Goal: Task Accomplishment & Management: Use online tool/utility

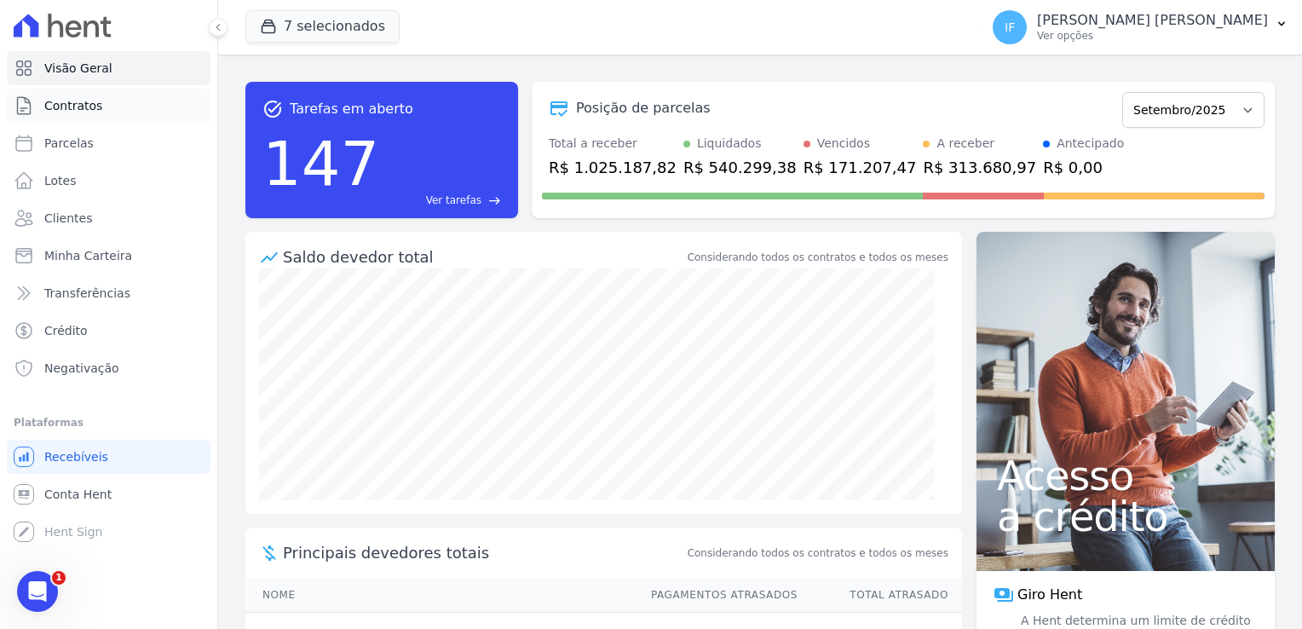
click at [124, 105] on link "Contratos" at bounding box center [109, 106] width 204 height 34
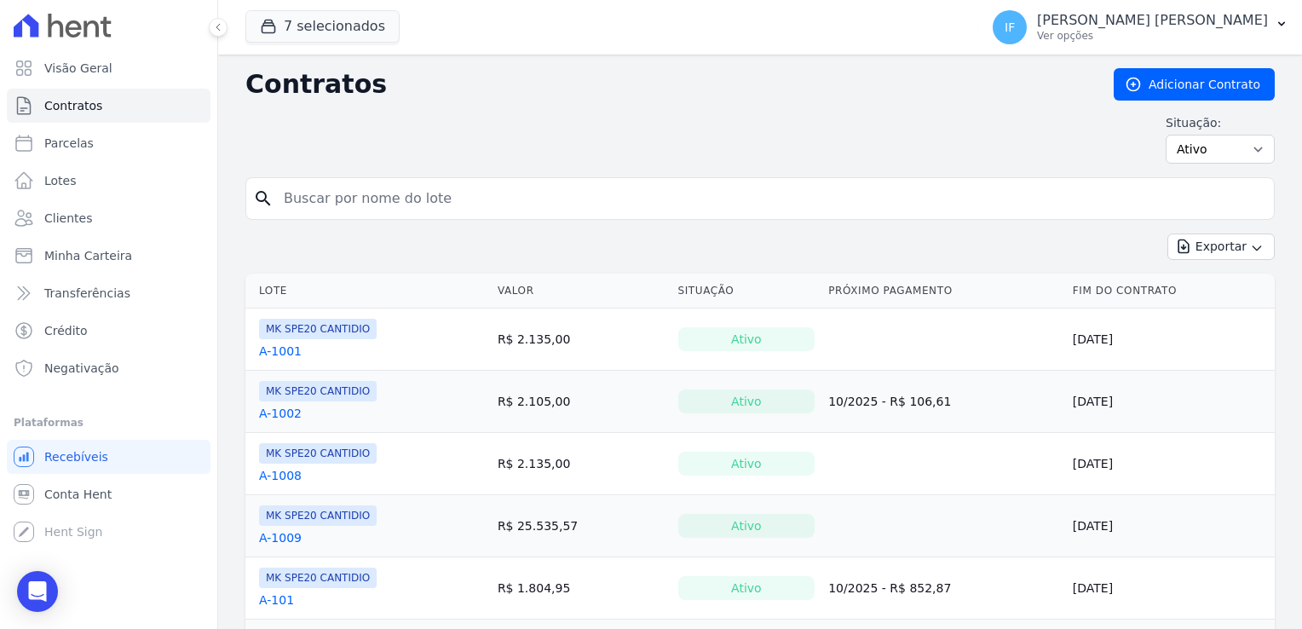
click at [302, 197] on input "search" at bounding box center [771, 199] width 994 height 34
type input "143"
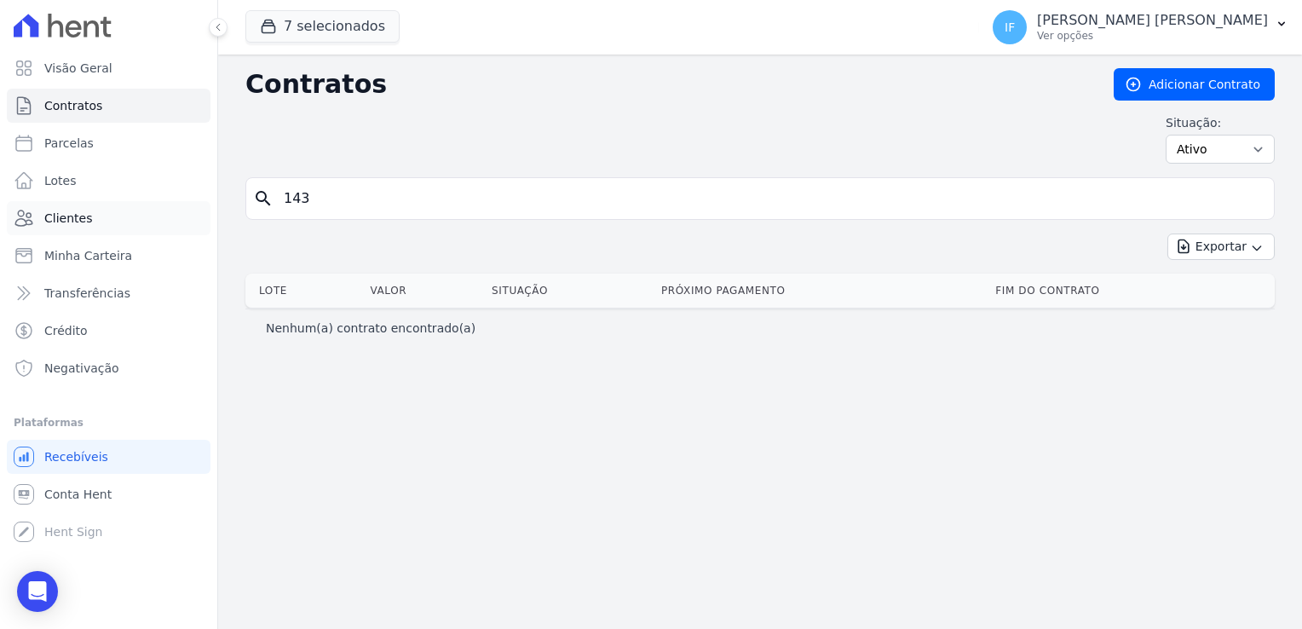
drag, startPoint x: 324, startPoint y: 202, endPoint x: 167, endPoint y: 216, distance: 157.5
click at [175, 215] on div "Visão Geral Contratos [GEOGRAPHIC_DATA] Lotes Clientes Minha Carteira Transferê…" at bounding box center [651, 314] width 1302 height 629
type input "123"
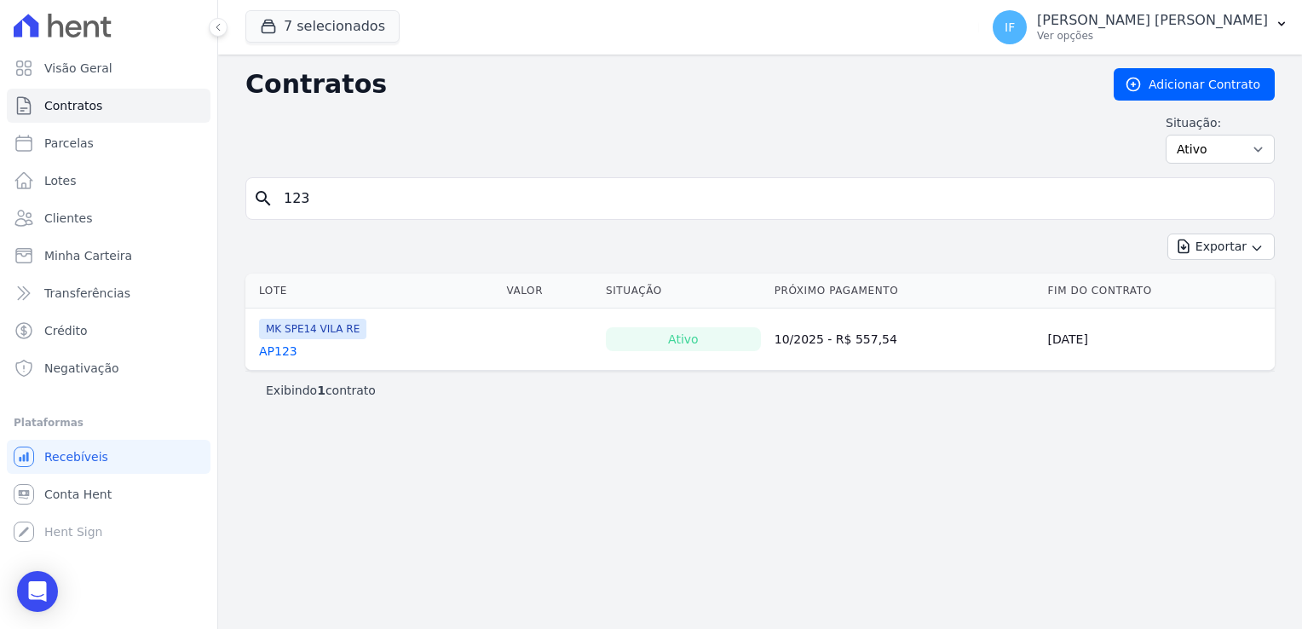
click at [278, 349] on link "AP123" at bounding box center [278, 351] width 38 height 17
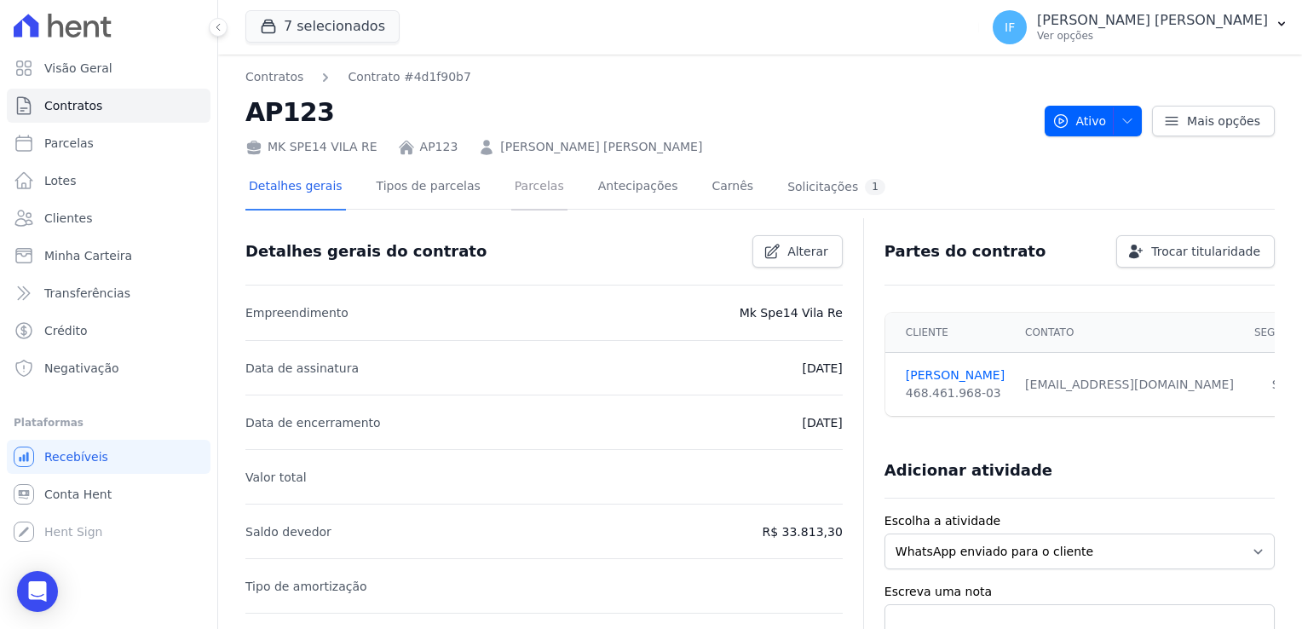
click at [528, 183] on link "Parcelas" at bounding box center [539, 187] width 56 height 45
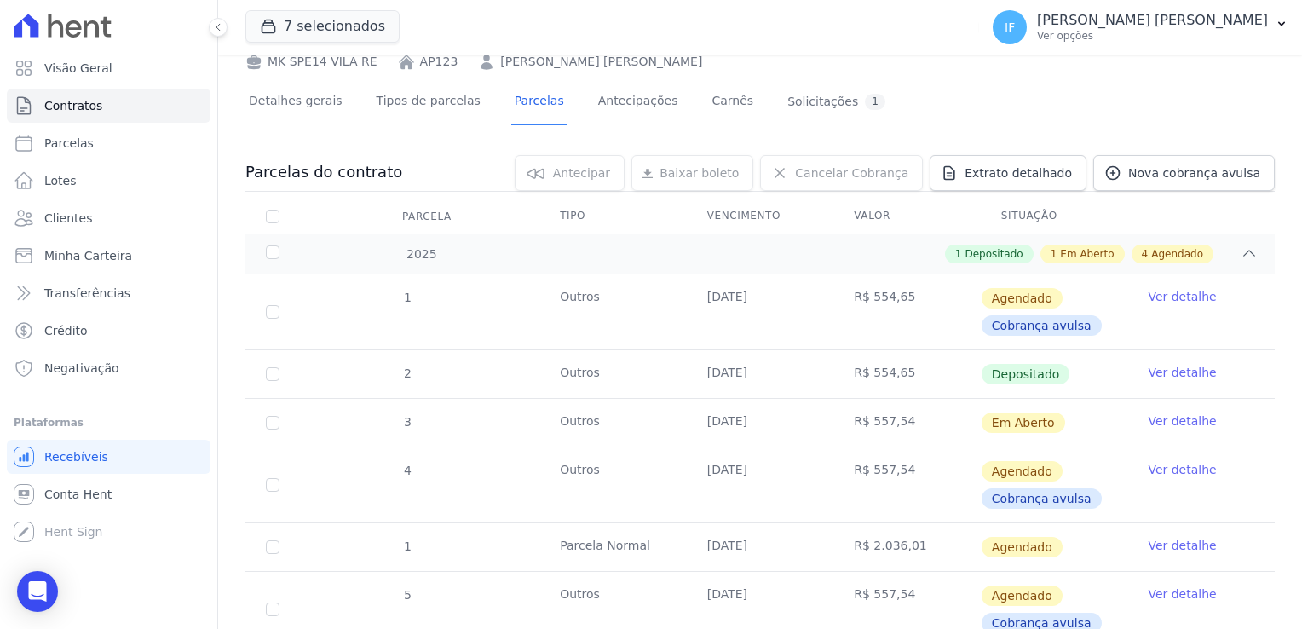
scroll to position [170, 0]
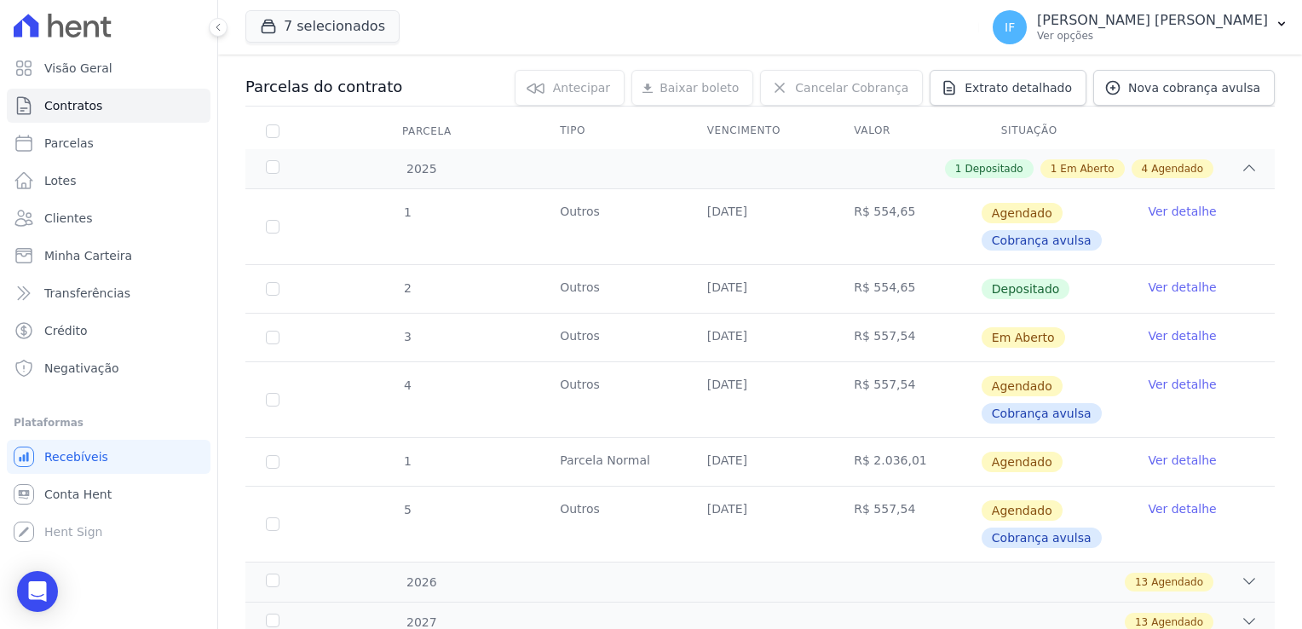
click at [1157, 333] on link "Ver detalhe" at bounding box center [1182, 335] width 68 height 17
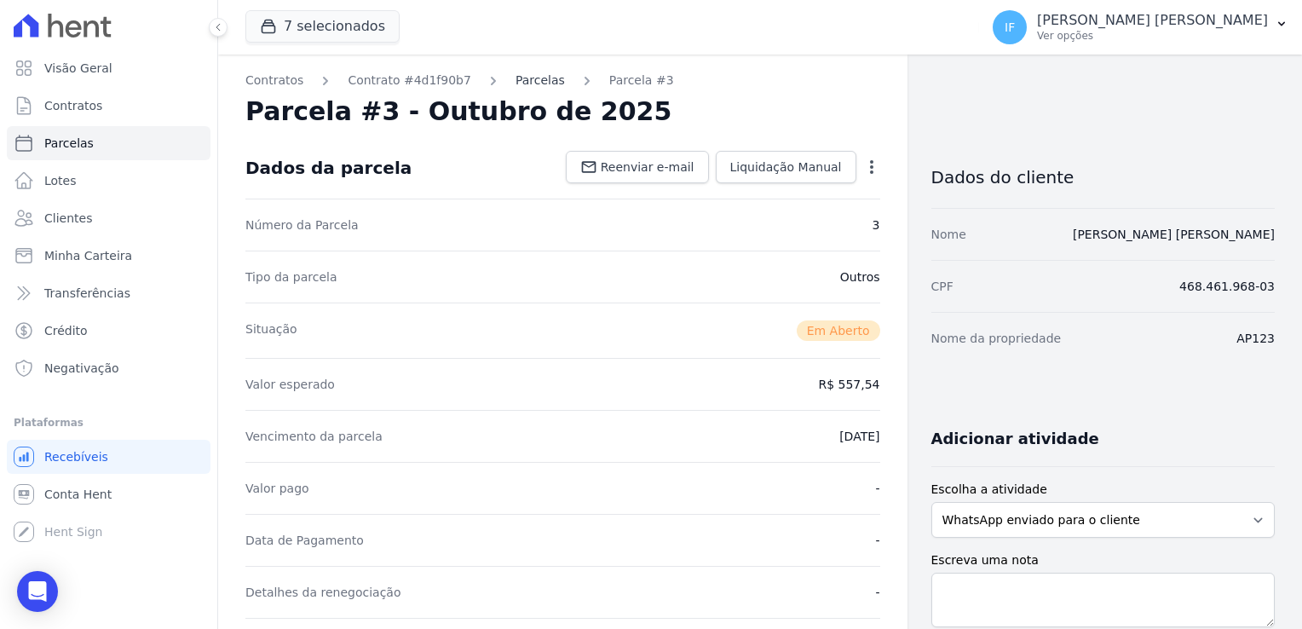
click at [516, 83] on link "Parcelas" at bounding box center [540, 81] width 49 height 18
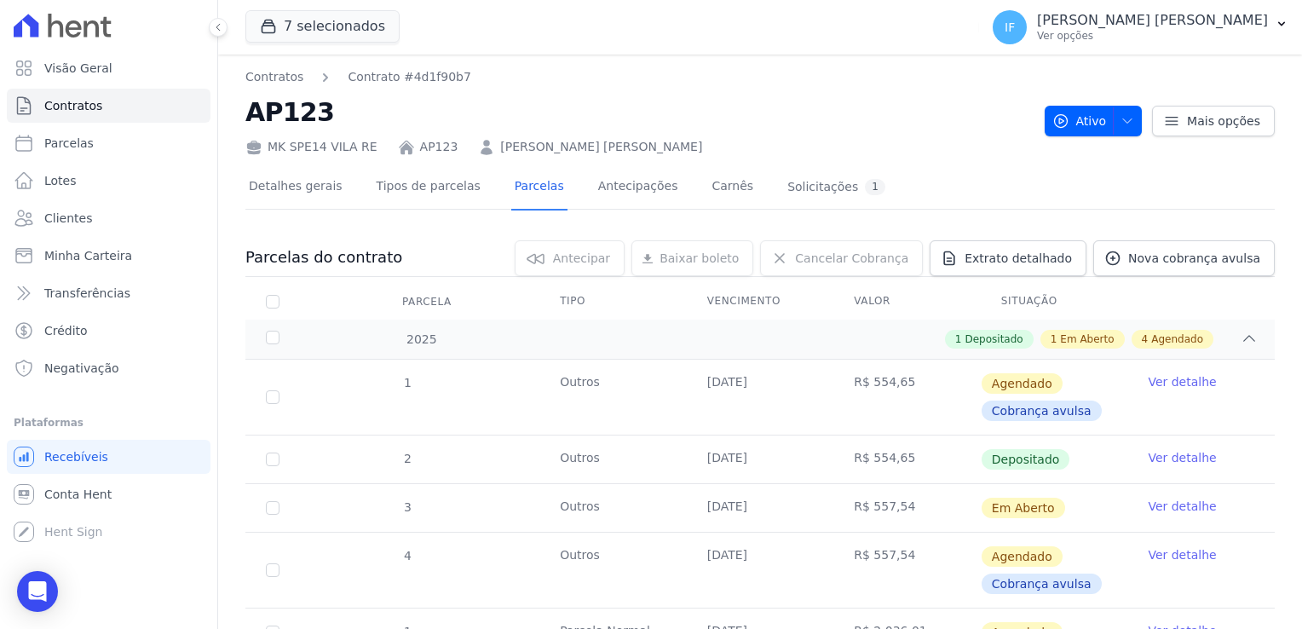
click at [1156, 379] on link "Ver detalhe" at bounding box center [1182, 381] width 68 height 17
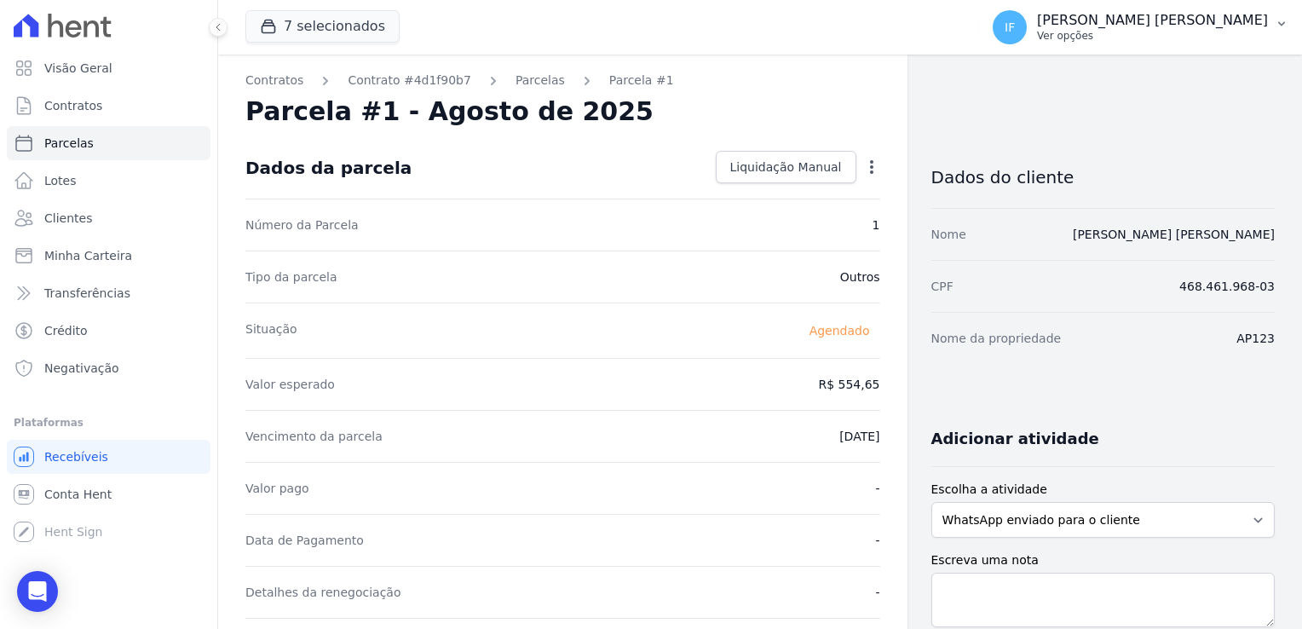
click at [1135, 38] on p "Ver opções" at bounding box center [1152, 36] width 231 height 14
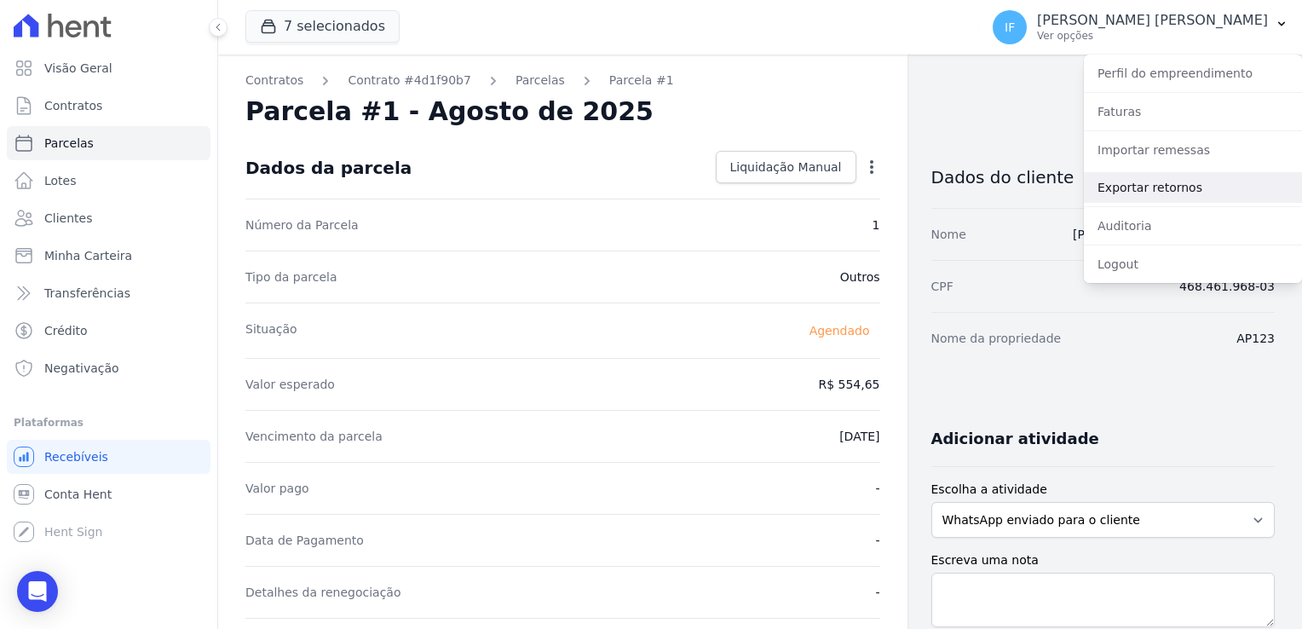
click at [1132, 188] on link "Exportar retornos" at bounding box center [1193, 187] width 218 height 31
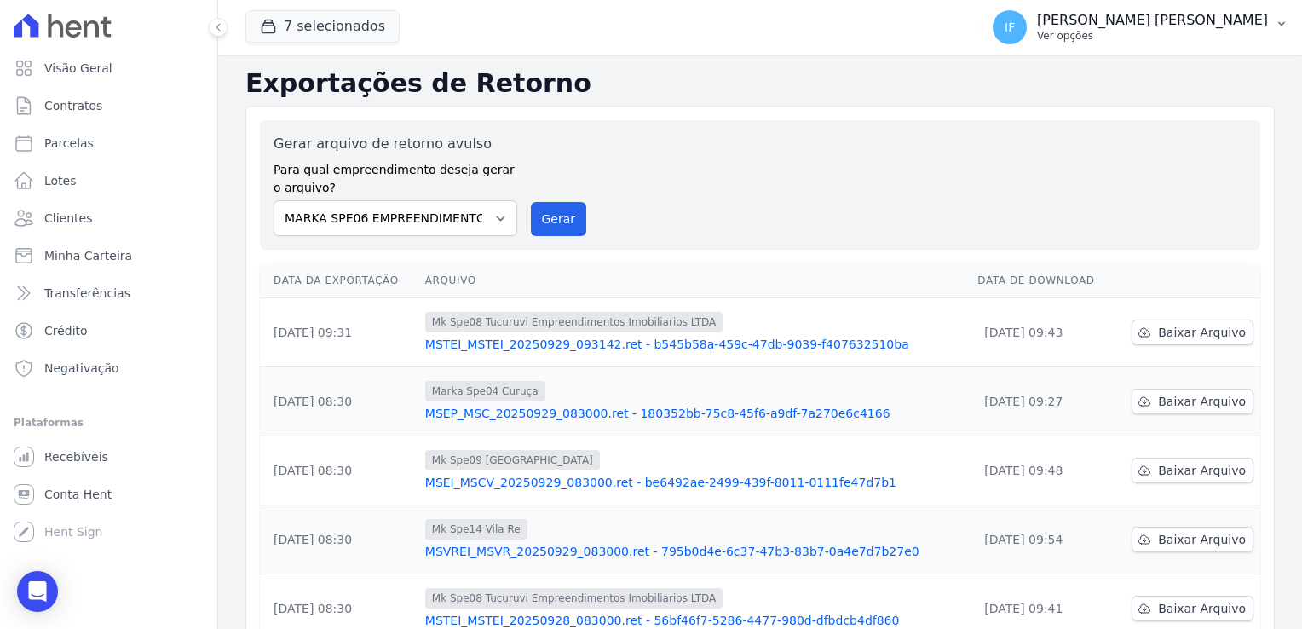
click at [1141, 35] on p "Ver opções" at bounding box center [1152, 36] width 231 height 14
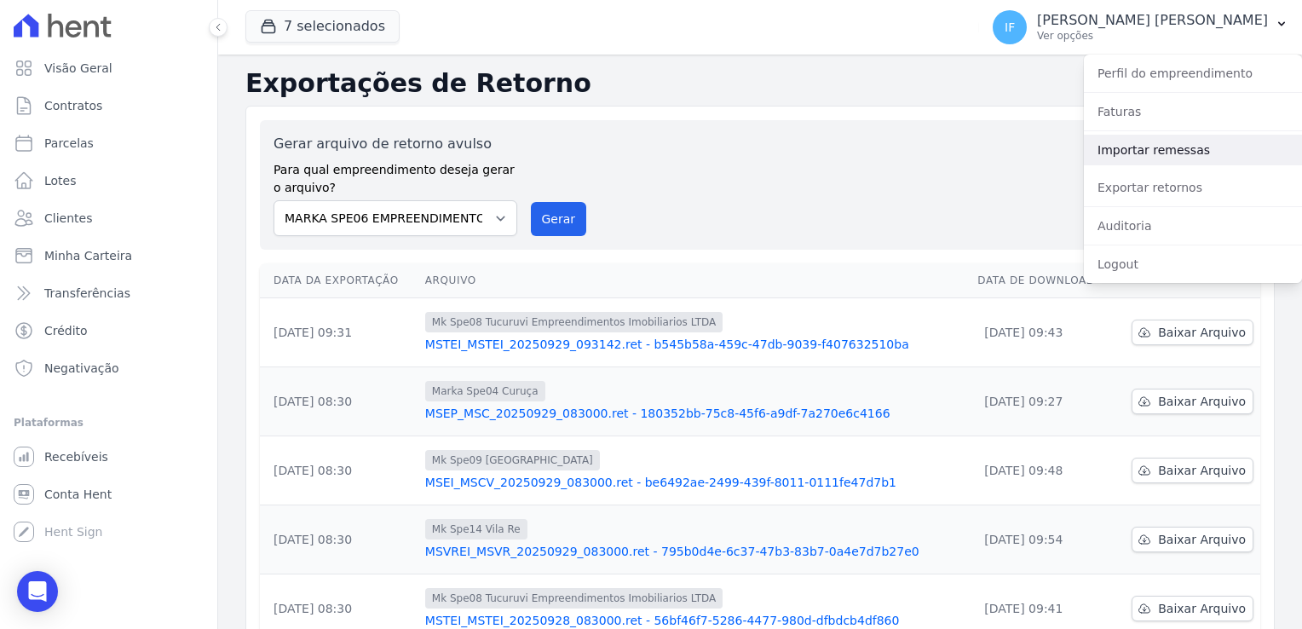
click at [1154, 150] on link "Importar remessas" at bounding box center [1193, 150] width 218 height 31
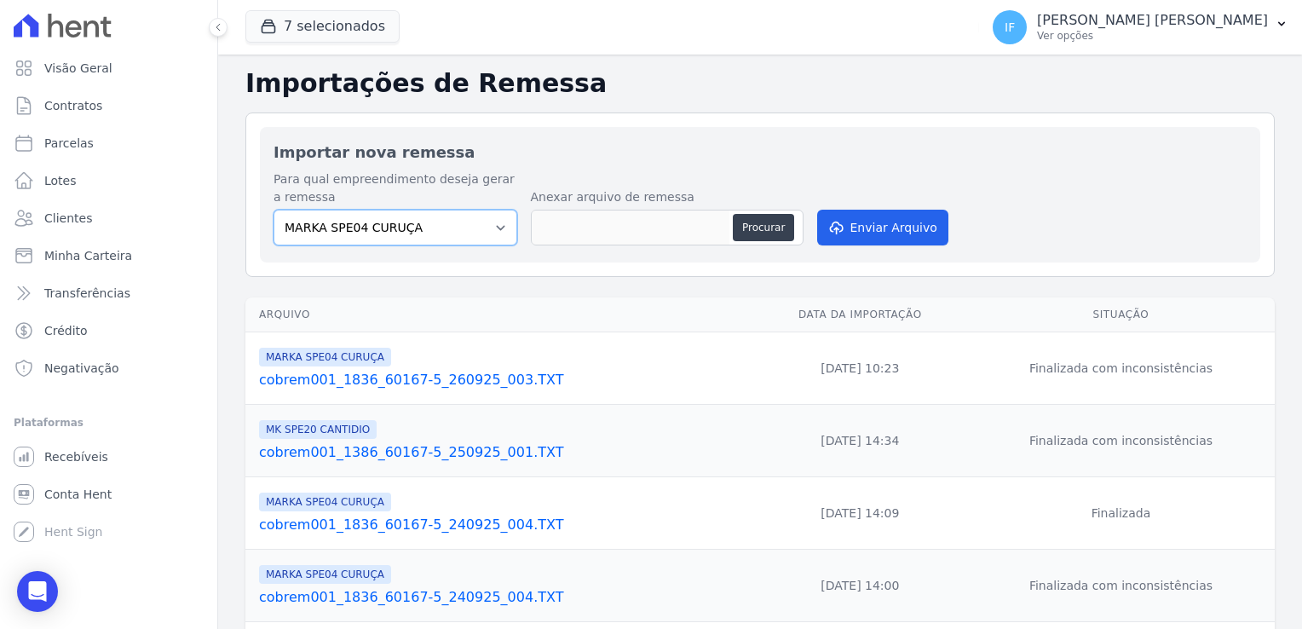
click at [488, 227] on select "MARKA SPE04 CURUÇA MARKA SPE06 EMPREENDIMENTOS E PARTICIPACOES LTDA MK SPE01 PE…" at bounding box center [396, 228] width 244 height 36
select select "39995bf4-9ae3-4619-a753-9d7f943d9086"
click at [274, 210] on select "MARKA SPE04 CURUÇA MARKA SPE06 EMPREENDIMENTOS E PARTICIPACOES LTDA MK SPE01 PE…" at bounding box center [396, 228] width 244 height 36
click at [779, 229] on button "Procurar" at bounding box center [763, 227] width 61 height 27
type input "cobrem001_1836_60167-5_290925_001.TXT"
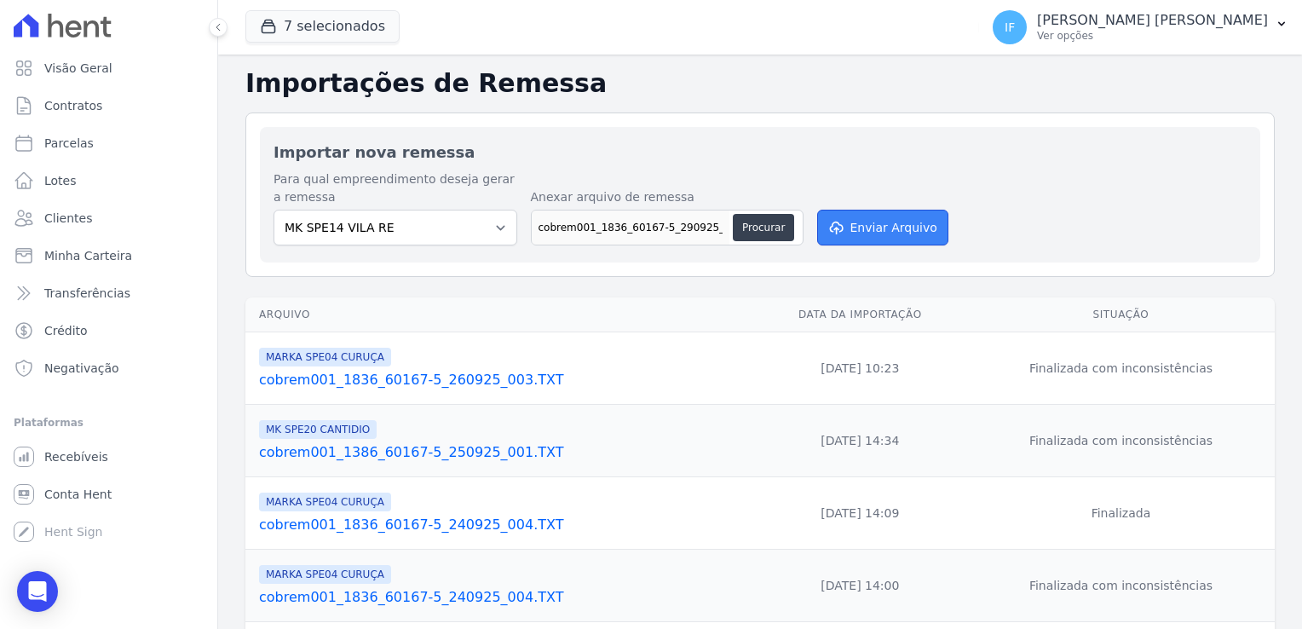
click at [900, 231] on button "Enviar Arquivo" at bounding box center [882, 228] width 131 height 36
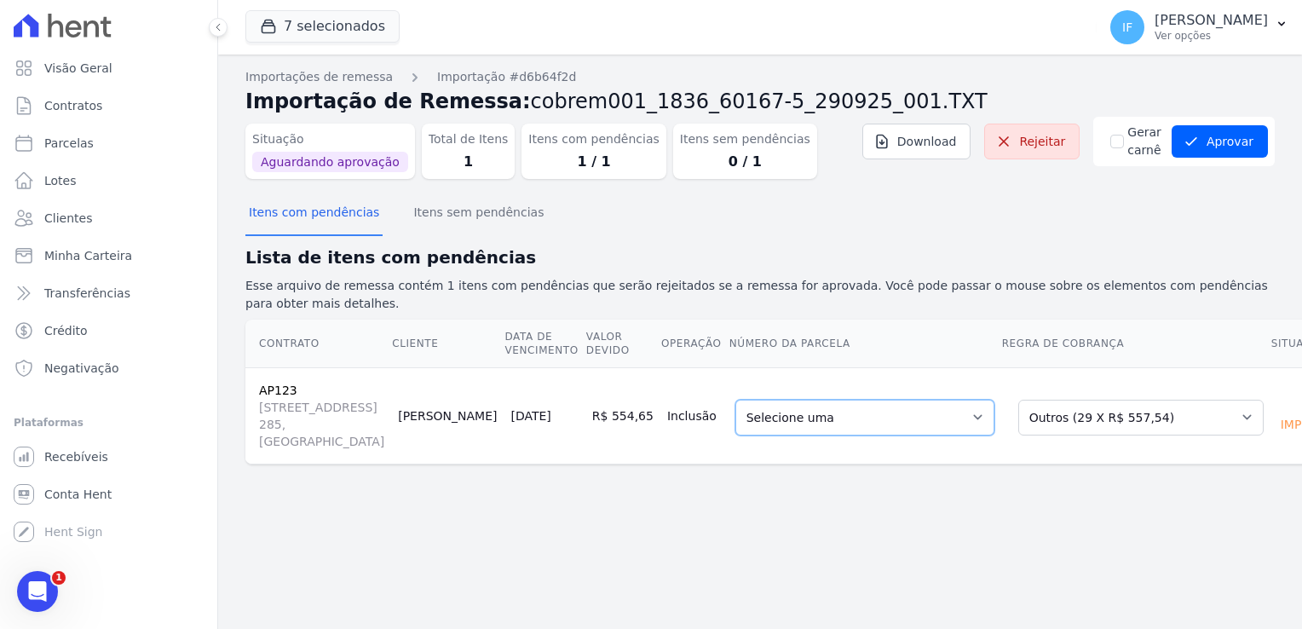
click at [890, 408] on select "Selecione uma 1 - [DATE] - R$ 554,65 - Agendado 4 - [DATE] - R$ 557,54 - Agenda…" at bounding box center [865, 418] width 259 height 36
click at [1144, 407] on select "Selecione uma Nova Parcela Avulsa Parcela Avulsa Existente Outros (29 X R$ 557,…" at bounding box center [1140, 418] width 245 height 36
click at [1018, 400] on select "Selecione uma Nova Parcela Avulsa Parcela Avulsa Existente Outros (29 X R$ 557,…" at bounding box center [1140, 418] width 245 height 36
click at [1233, 144] on button "Aprovar" at bounding box center [1220, 141] width 96 height 32
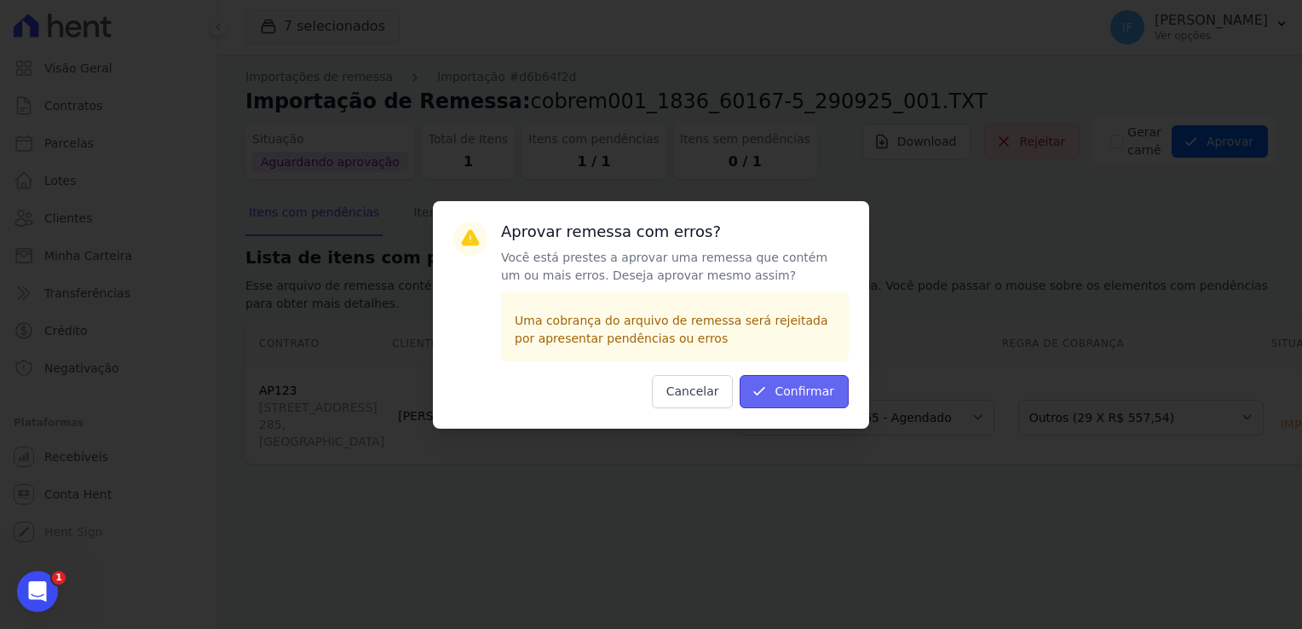
click at [774, 401] on button "Confirmar" at bounding box center [794, 391] width 109 height 33
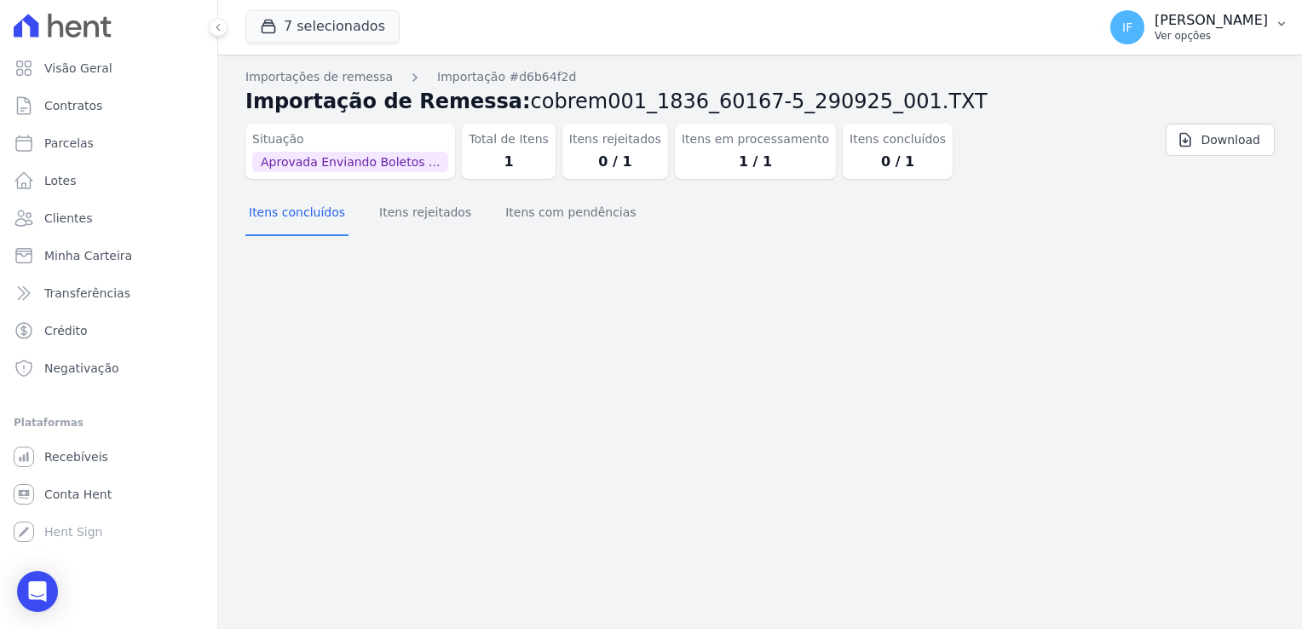
click at [1163, 32] on p "Ver opções" at bounding box center [1211, 36] width 113 height 14
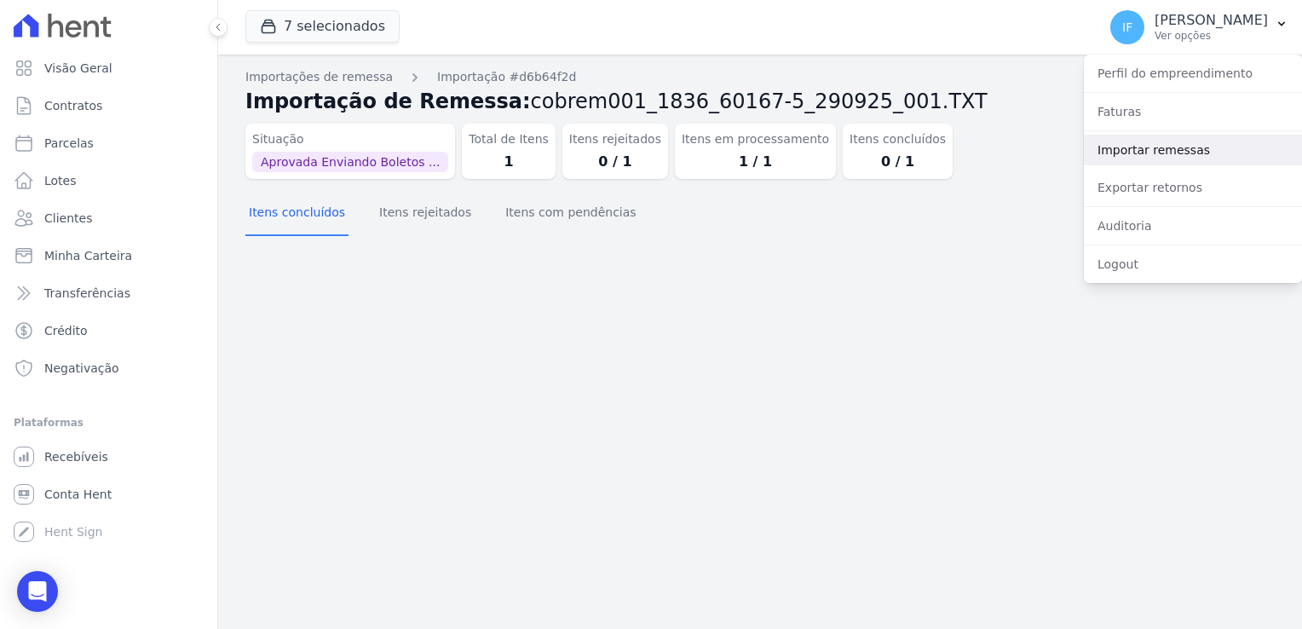
click at [1156, 150] on link "Importar remessas" at bounding box center [1193, 150] width 218 height 31
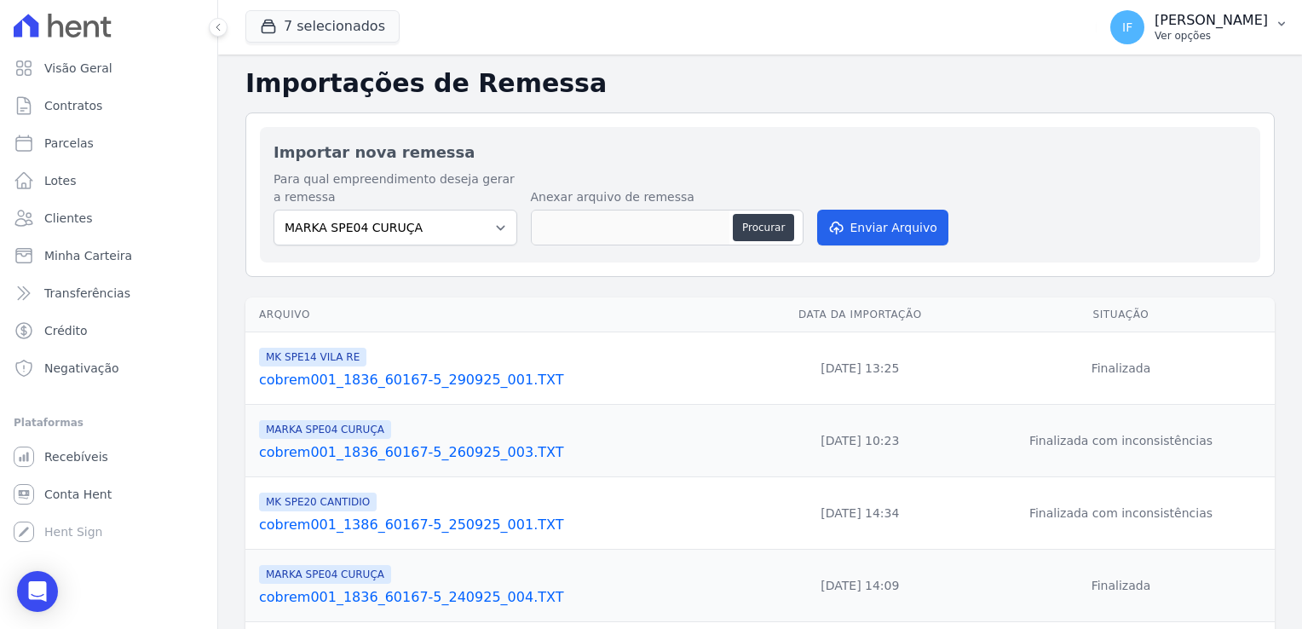
click at [1159, 38] on p "Ver opções" at bounding box center [1211, 36] width 113 height 14
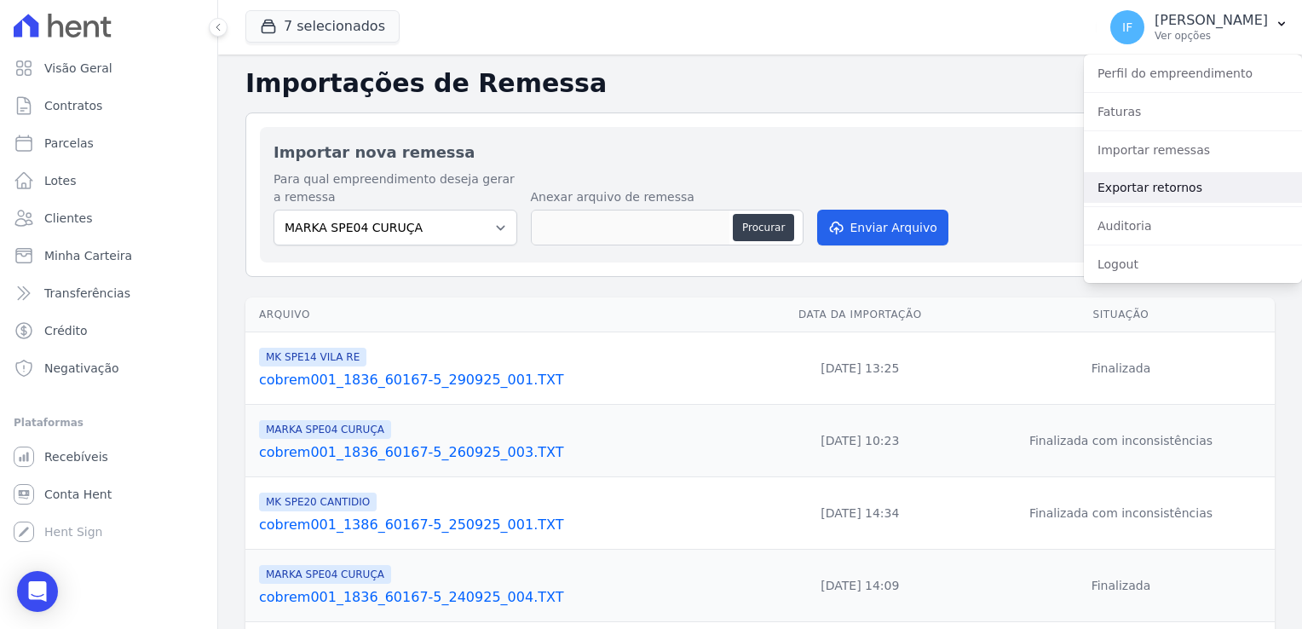
click at [1197, 188] on link "Exportar retornos" at bounding box center [1193, 187] width 218 height 31
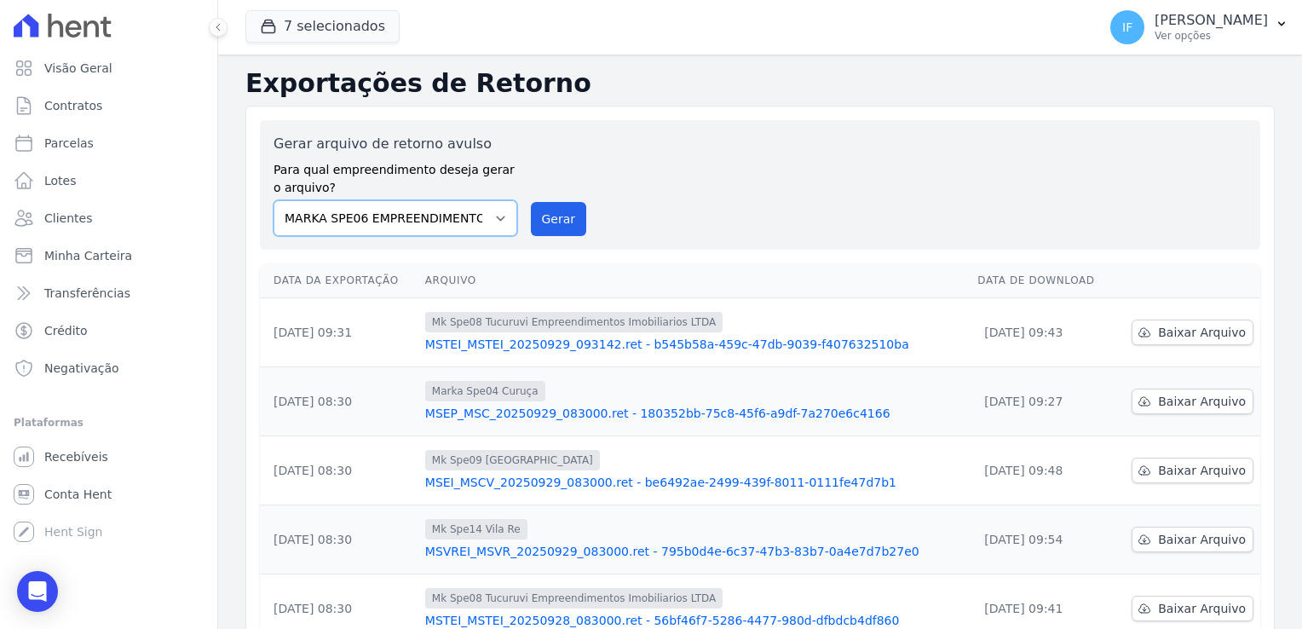
click at [493, 218] on select "MARKA SPE04 CURUÇA MARKA SPE06 EMPREENDIMENTOS E PARTICIPACOES LTDA MK SPE01 PE…" at bounding box center [396, 218] width 244 height 36
select select "39995bf4-9ae3-4619-a753-9d7f943d9086"
click at [274, 200] on select "MARKA SPE04 CURUÇA MARKA SPE06 EMPREENDIMENTOS E PARTICIPACOES LTDA MK SPE01 PE…" at bounding box center [396, 218] width 244 height 36
click at [573, 225] on button "Gerar" at bounding box center [559, 219] width 56 height 34
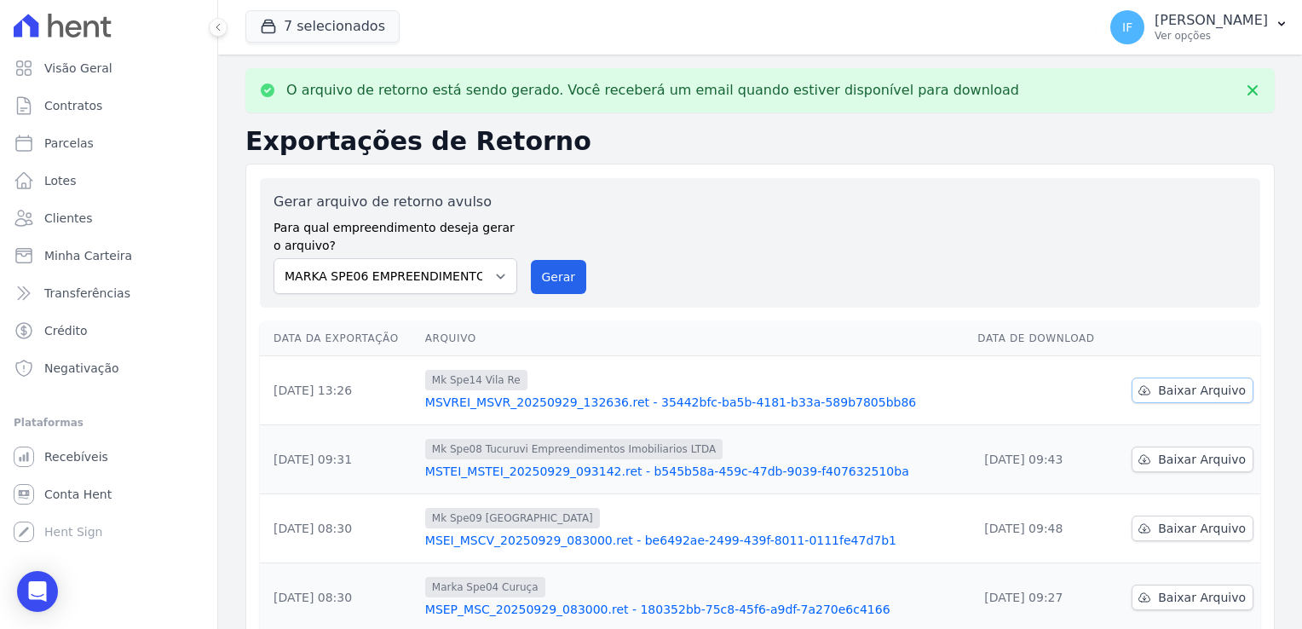
click at [1193, 395] on span "Baixar Arquivo" at bounding box center [1202, 390] width 88 height 17
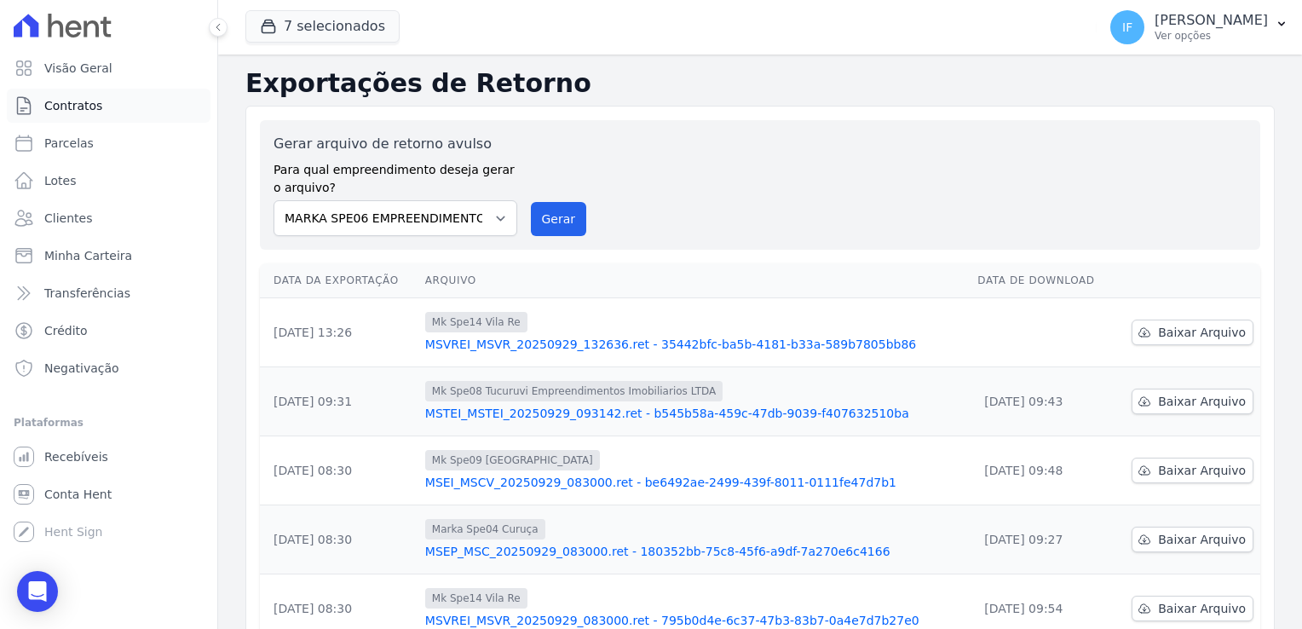
click at [69, 106] on span "Contratos" at bounding box center [73, 105] width 58 height 17
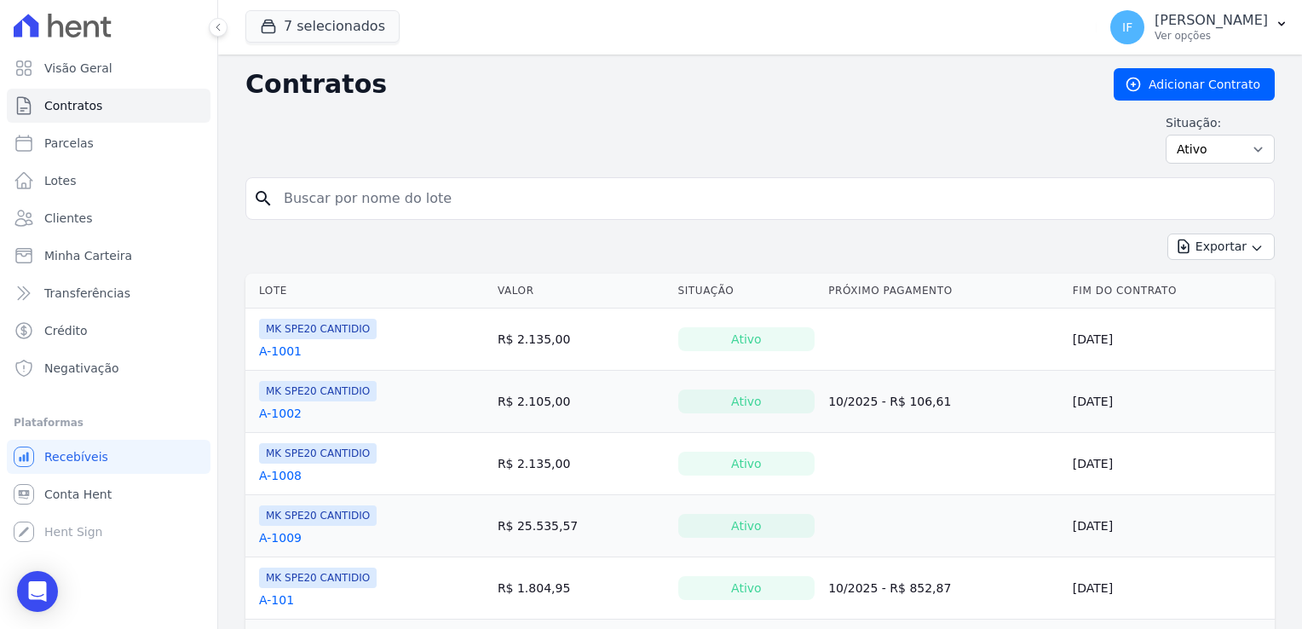
click at [352, 199] on input "search" at bounding box center [771, 199] width 994 height 34
type input "123"
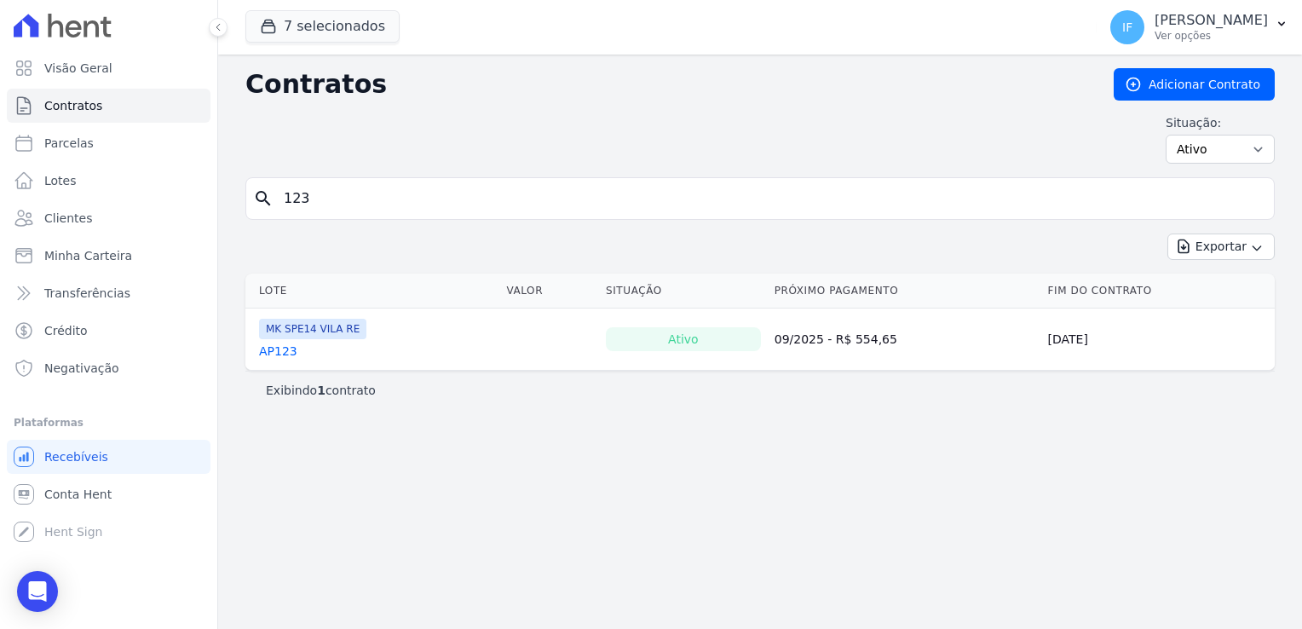
click at [266, 347] on link "AP123" at bounding box center [278, 351] width 38 height 17
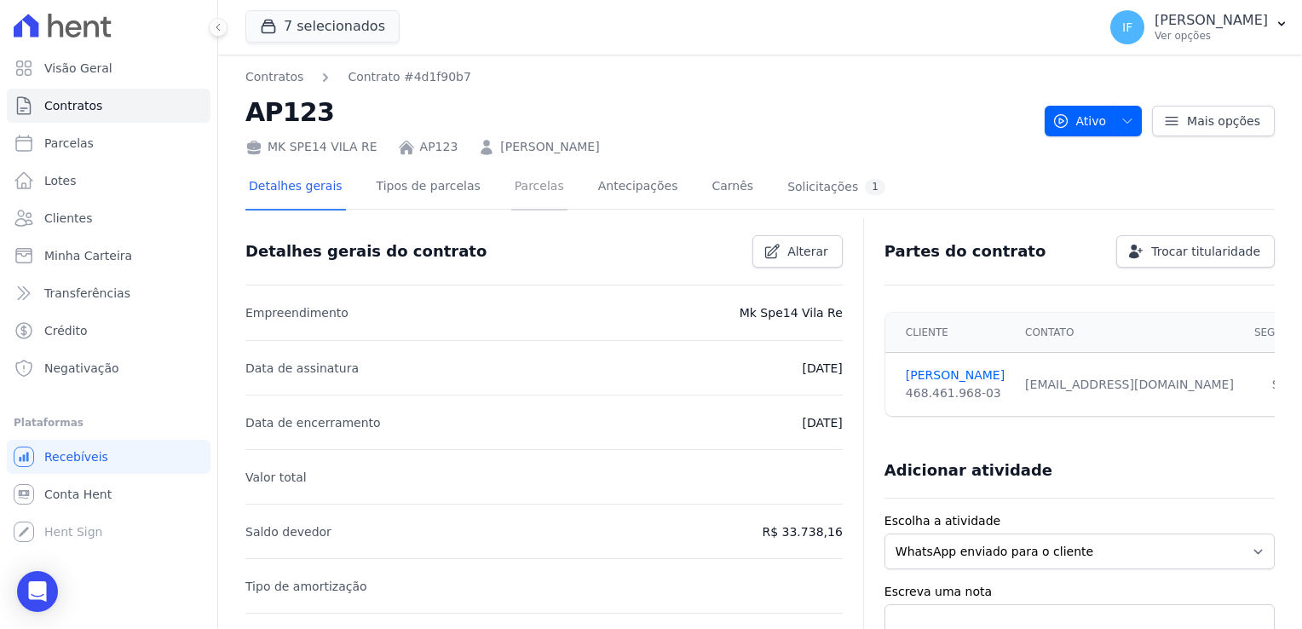
click at [511, 183] on link "Parcelas" at bounding box center [539, 187] width 56 height 45
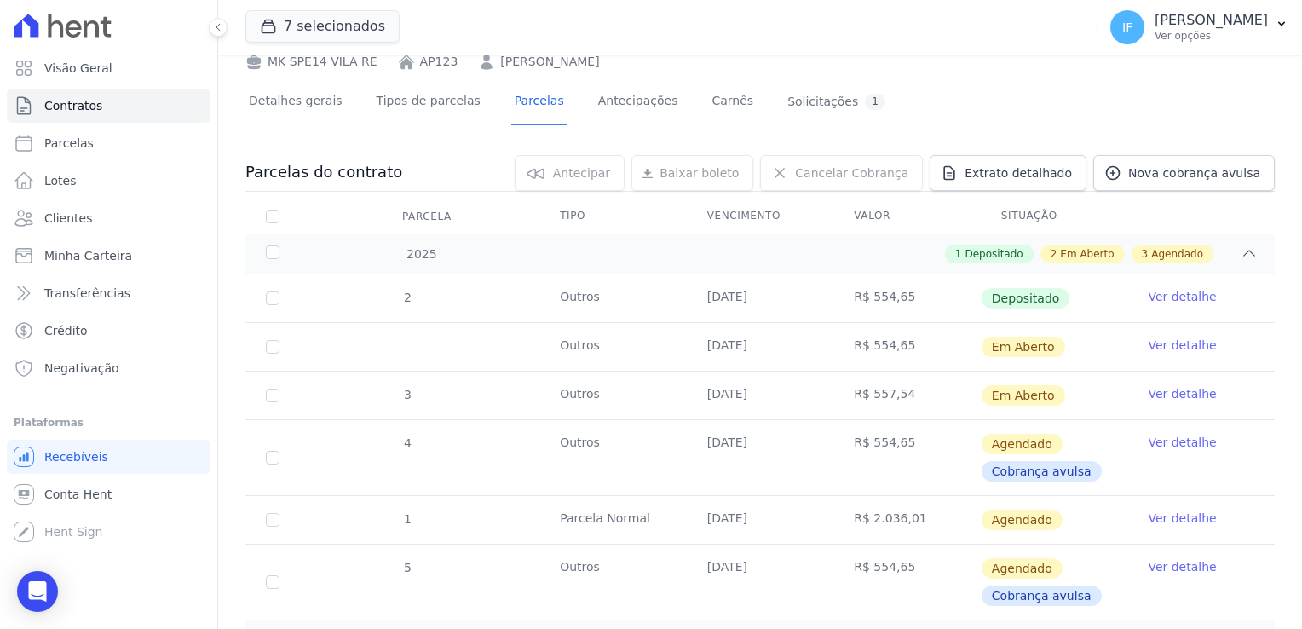
scroll to position [170, 0]
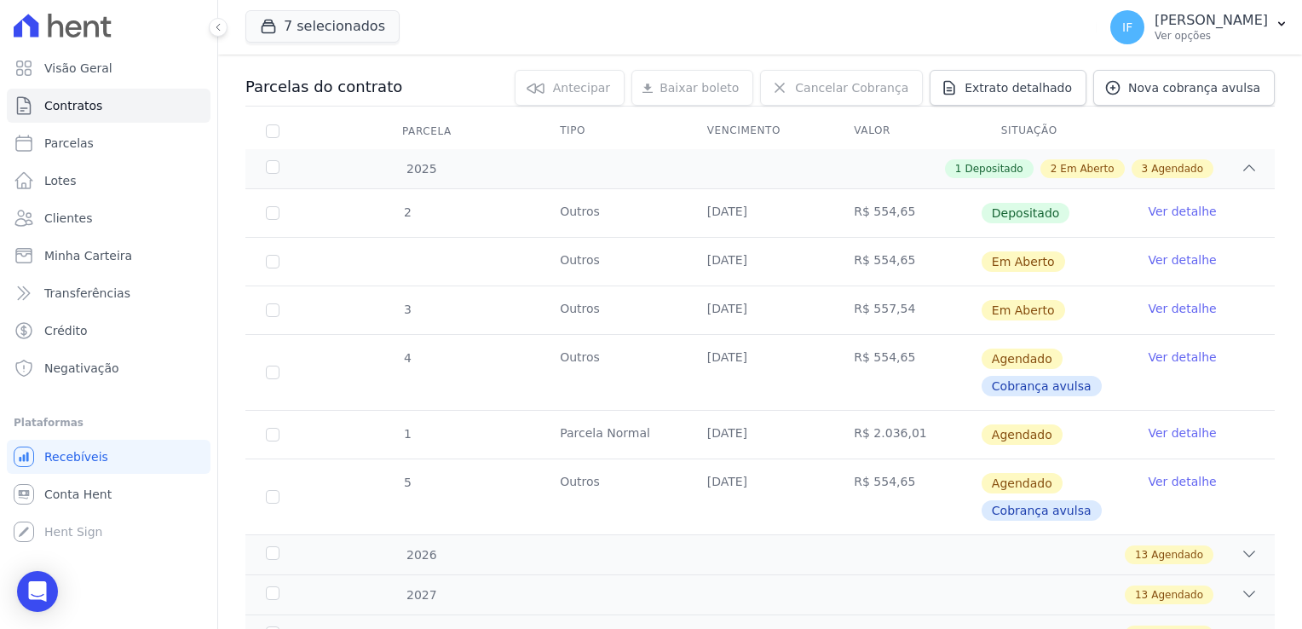
click at [1163, 259] on link "Ver detalhe" at bounding box center [1182, 259] width 68 height 17
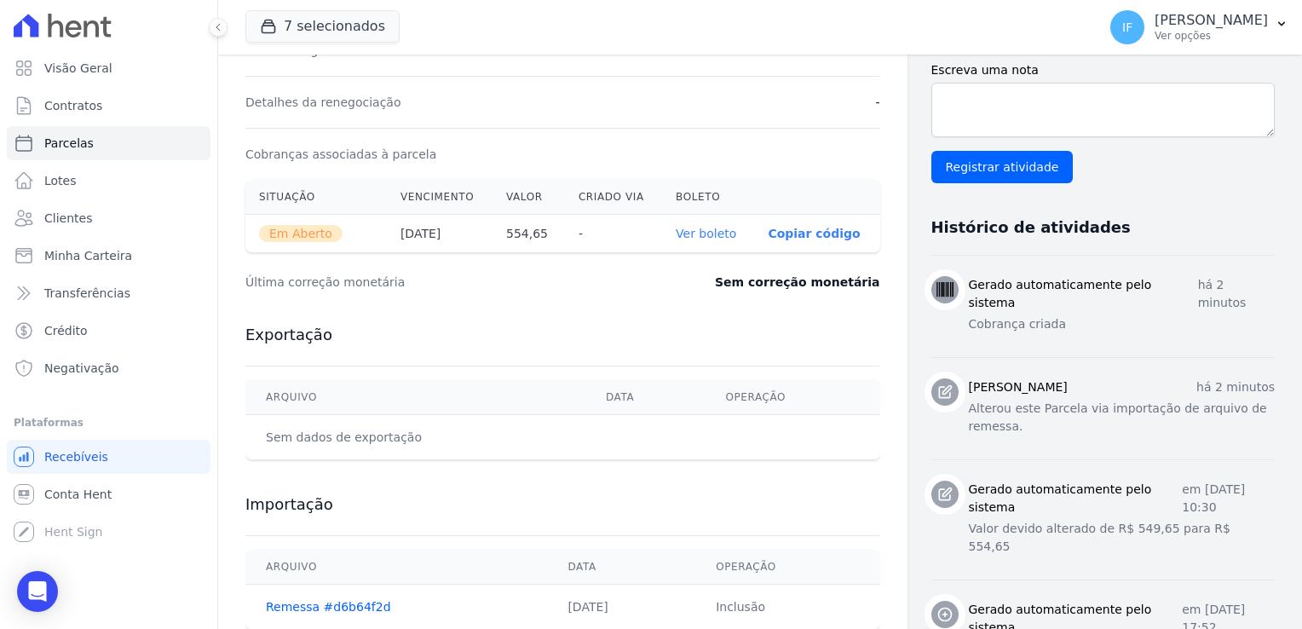
scroll to position [535, 0]
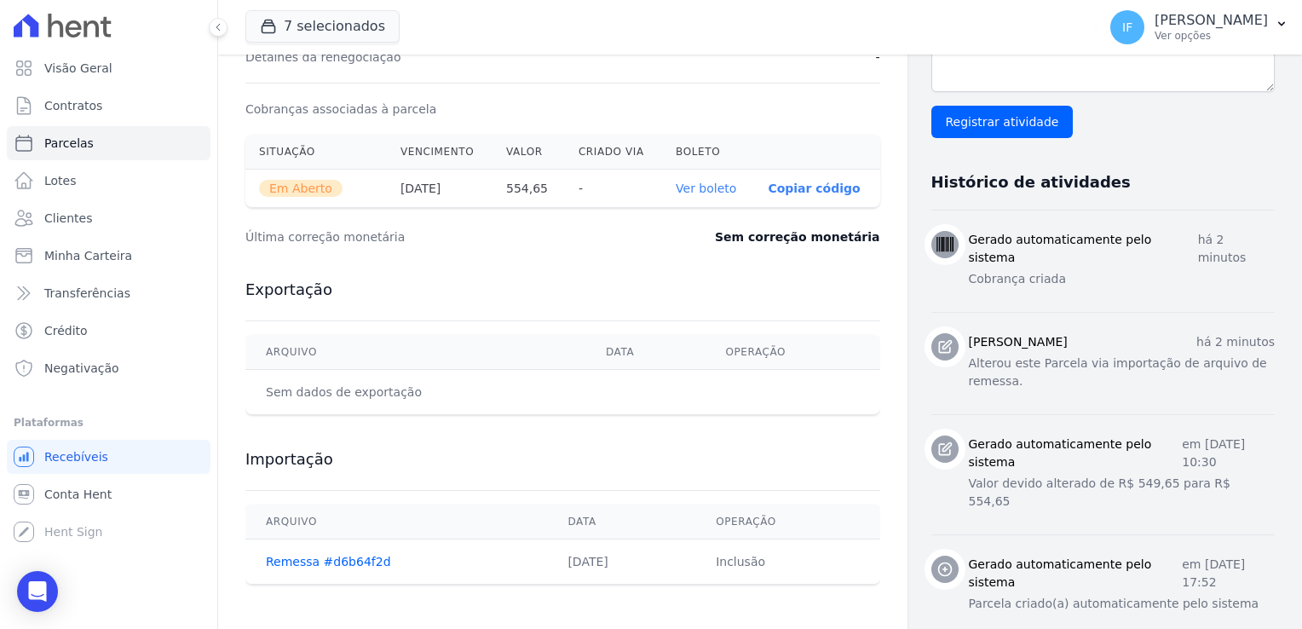
click at [693, 184] on link "Ver boleto" at bounding box center [706, 189] width 61 height 14
